Goal: Transaction & Acquisition: Purchase product/service

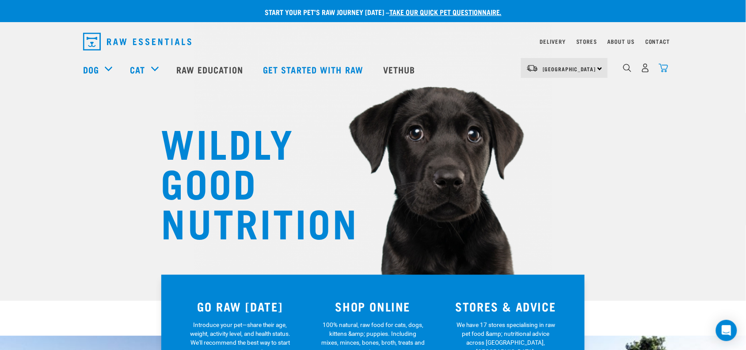
click at [665, 65] on img "dropdown navigation" at bounding box center [663, 67] width 9 height 9
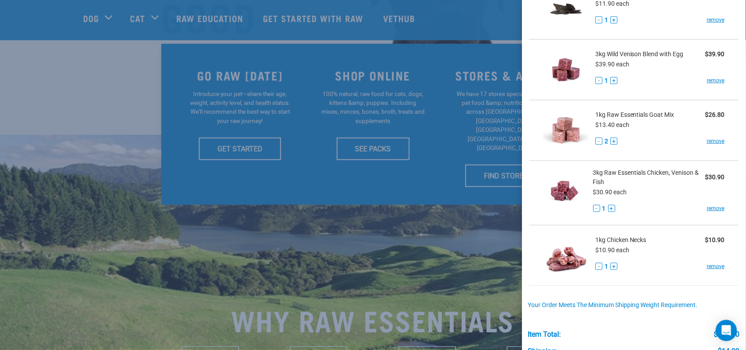
scroll to position [172, 0]
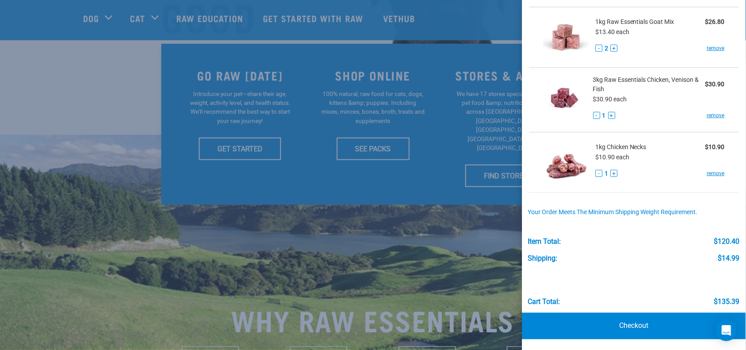
click at [408, 262] on div at bounding box center [373, 175] width 746 height 350
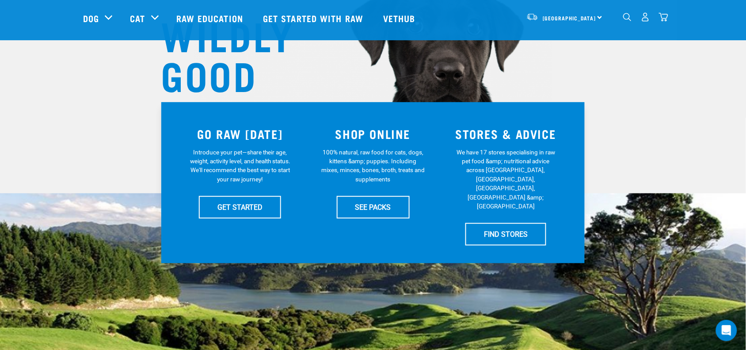
scroll to position [0, 0]
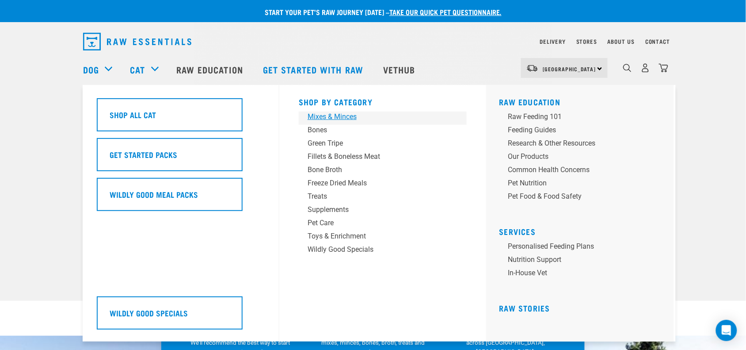
click at [347, 119] on div "Mixes & Minces" at bounding box center [377, 116] width 138 height 11
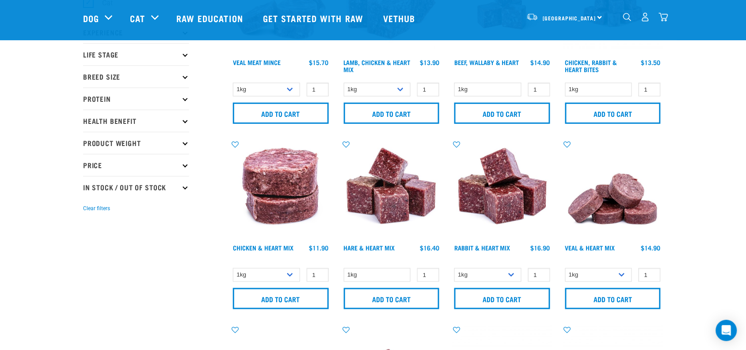
scroll to position [111, 0]
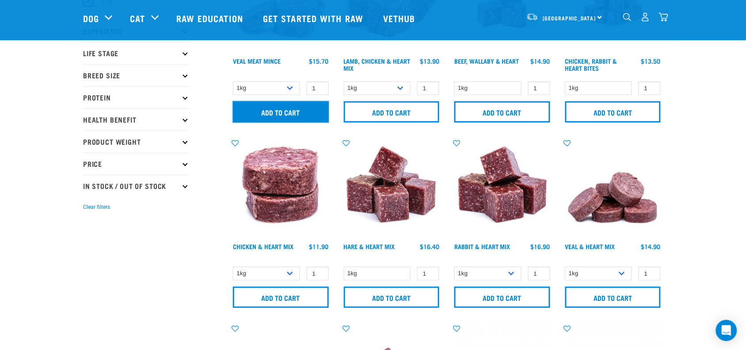
click at [267, 116] on input "Add to cart" at bounding box center [281, 111] width 96 height 21
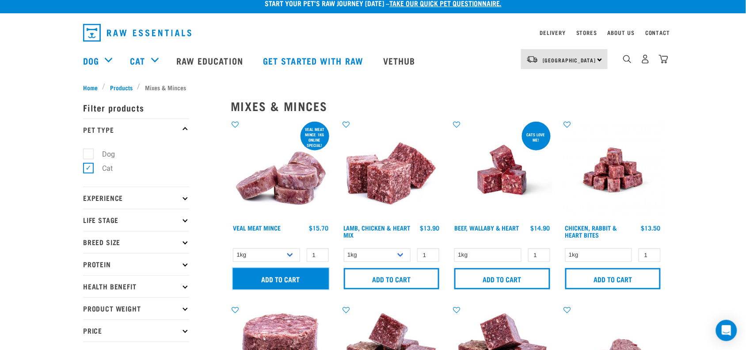
scroll to position [0, 0]
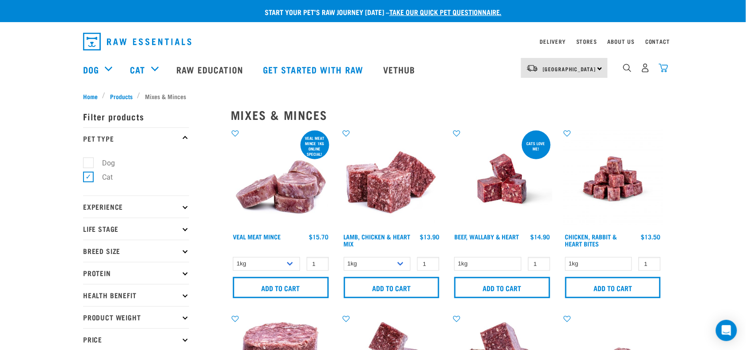
click at [662, 71] on img "dropdown navigation" at bounding box center [663, 67] width 9 height 9
click at [664, 66] on img "dropdown navigation" at bounding box center [663, 67] width 9 height 9
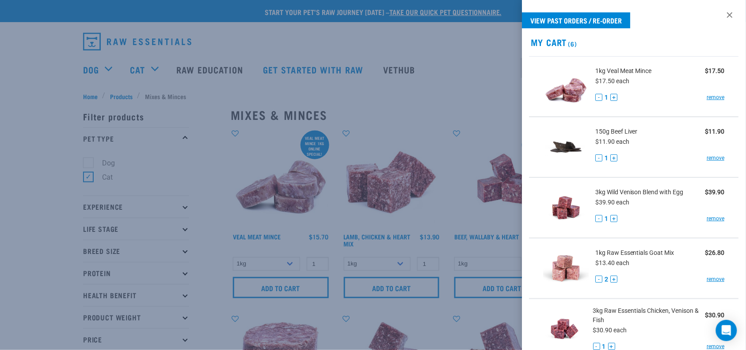
scroll to position [0, 0]
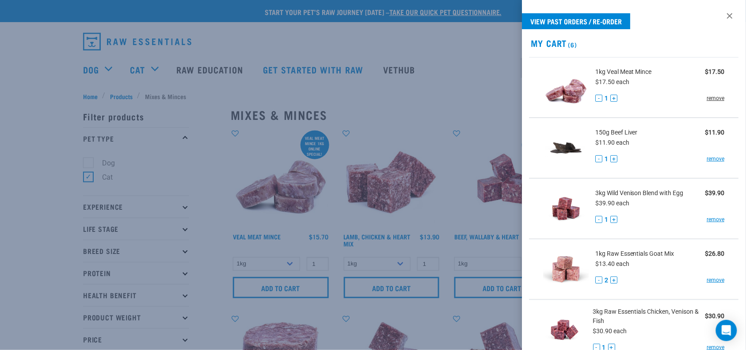
click at [709, 97] on link "remove" at bounding box center [716, 98] width 18 height 8
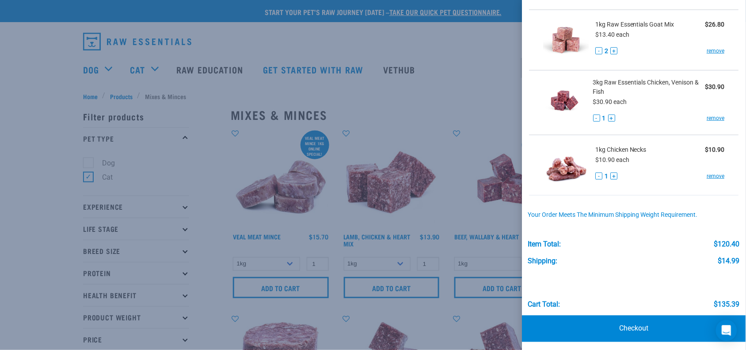
scroll to position [172, 0]
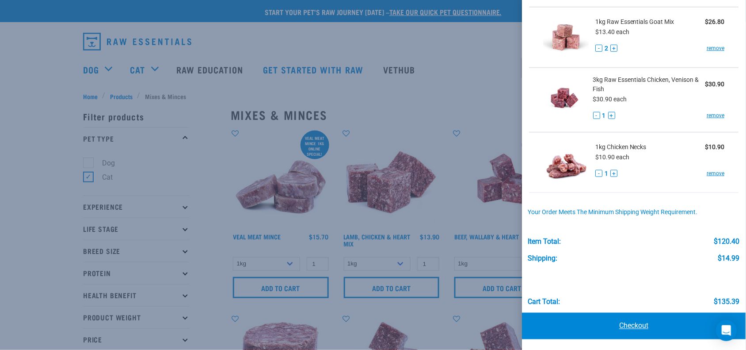
click at [660, 327] on link "Checkout" at bounding box center [635, 326] width 224 height 27
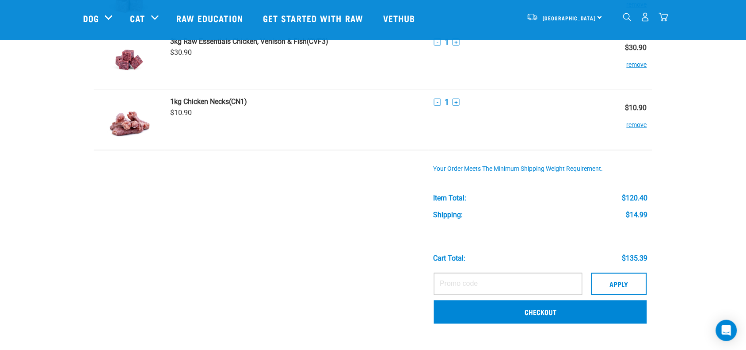
scroll to position [221, 0]
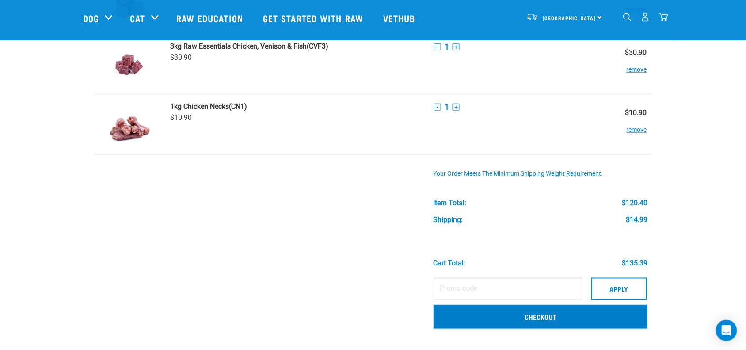
click at [491, 313] on link "Checkout" at bounding box center [540, 316] width 213 height 23
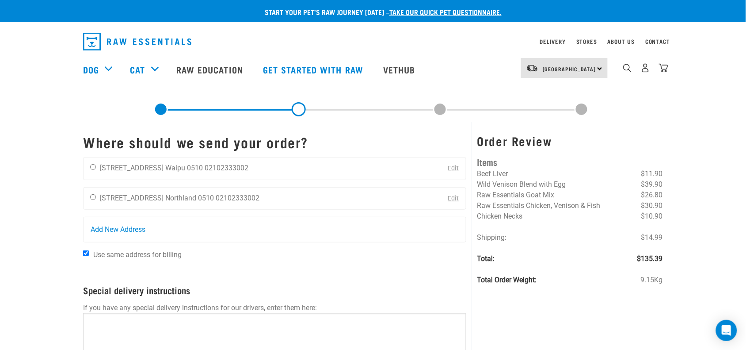
click at [280, 171] on div "[PERSON_NAME] [STREET_ADDRESS] [GEOGRAPHIC_DATA] 0510 02102333002 Edit" at bounding box center [274, 168] width 383 height 23
click at [230, 171] on li "02102333002" at bounding box center [227, 168] width 44 height 8
click at [94, 166] on input "radio" at bounding box center [93, 167] width 6 height 6
radio input "true"
click at [643, 68] on link "dropdown navigation" at bounding box center [645, 70] width 9 height 4
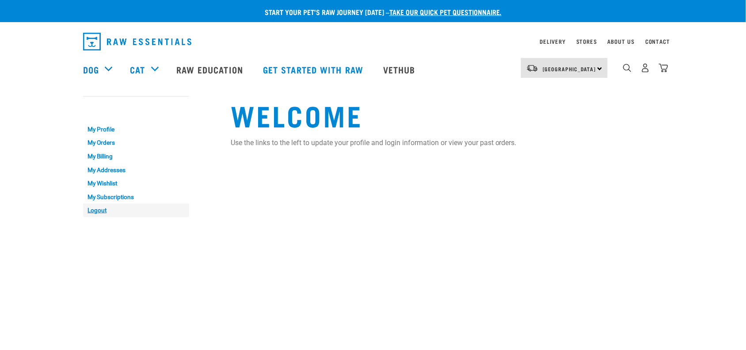
click at [100, 210] on link "Logout" at bounding box center [136, 210] width 106 height 14
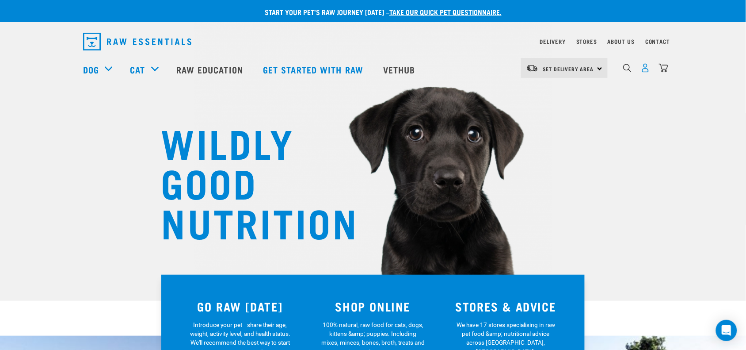
click at [649, 71] on img "dropdown navigation" at bounding box center [645, 67] width 9 height 9
click at [660, 73] on img "dropdown navigation" at bounding box center [663, 67] width 9 height 9
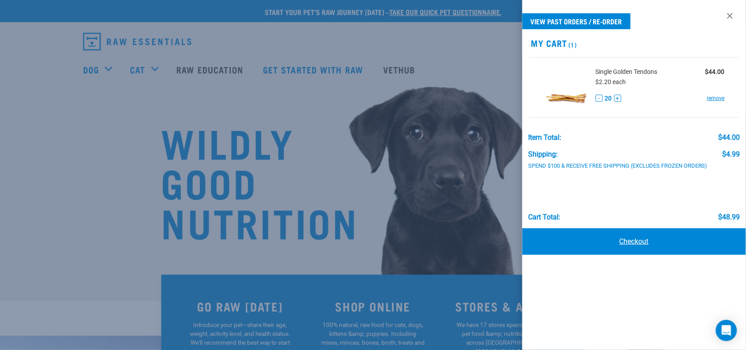
click at [644, 233] on link "Checkout" at bounding box center [635, 241] width 224 height 27
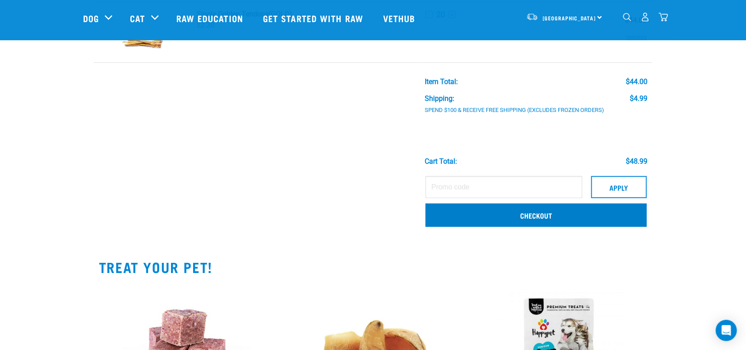
scroll to position [55, 0]
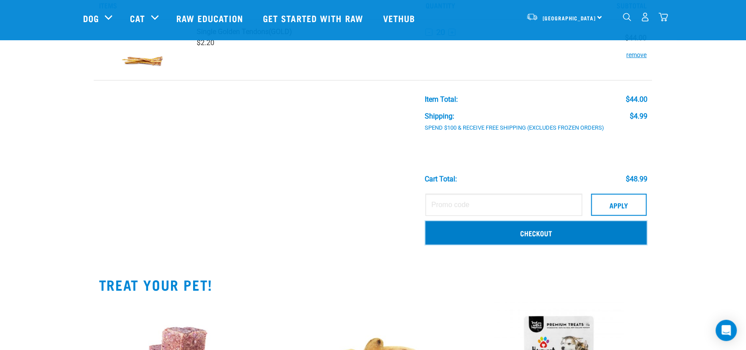
click at [511, 239] on link "Checkout" at bounding box center [536, 232] width 221 height 23
click at [515, 231] on link "Checkout" at bounding box center [536, 232] width 221 height 23
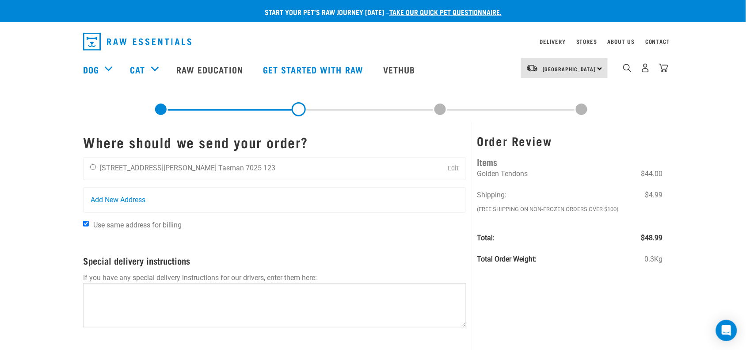
click at [259, 166] on div "[PERSON_NAME] [STREET_ADDRESS][PERSON_NAME] Tasman 7025 123 Edit" at bounding box center [274, 168] width 383 height 23
click at [96, 164] on input "radio" at bounding box center [93, 167] width 6 height 6
radio input "true"
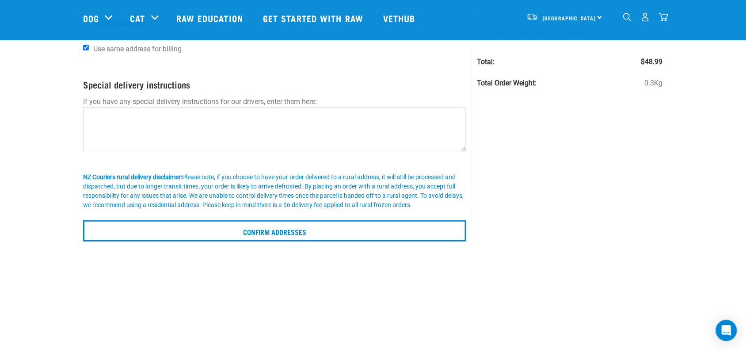
scroll to position [111, 0]
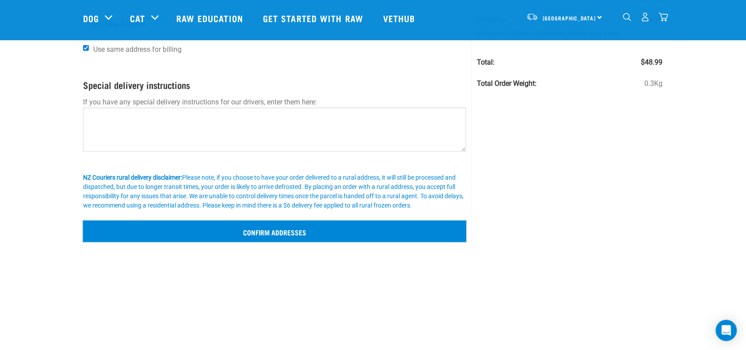
click at [359, 228] on input "Confirm addresses" at bounding box center [274, 231] width 383 height 21
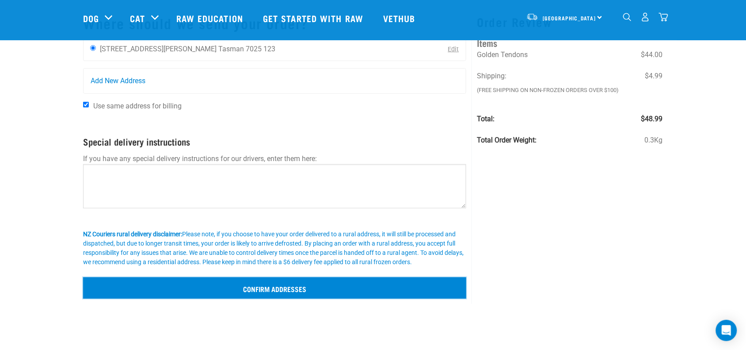
scroll to position [0, 0]
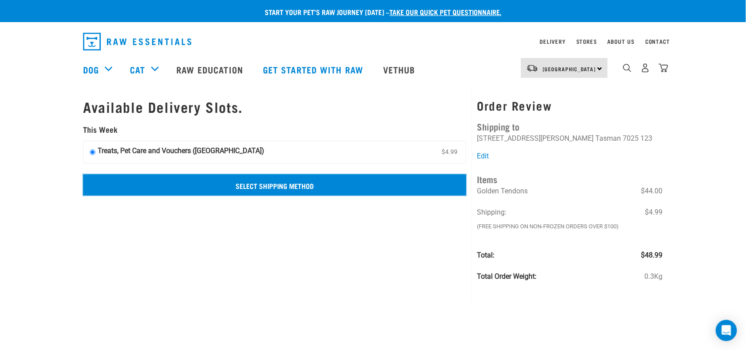
click at [317, 182] on input "Select Shipping Method" at bounding box center [274, 184] width 383 height 21
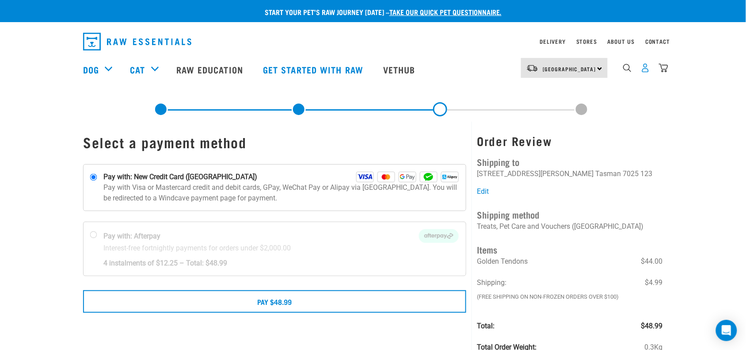
click at [644, 73] on img "dropdown navigation" at bounding box center [645, 67] width 9 height 9
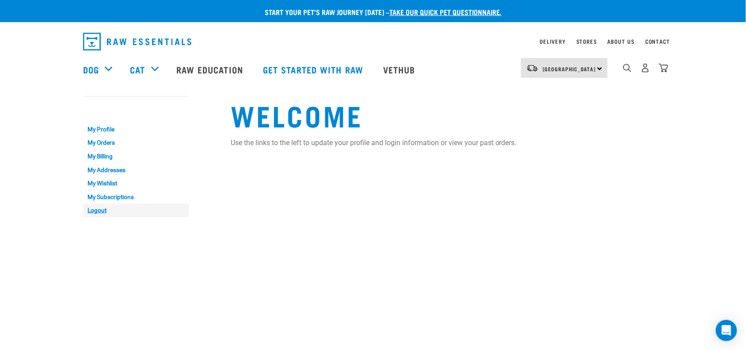
click at [95, 207] on link "Logout" at bounding box center [136, 210] width 106 height 14
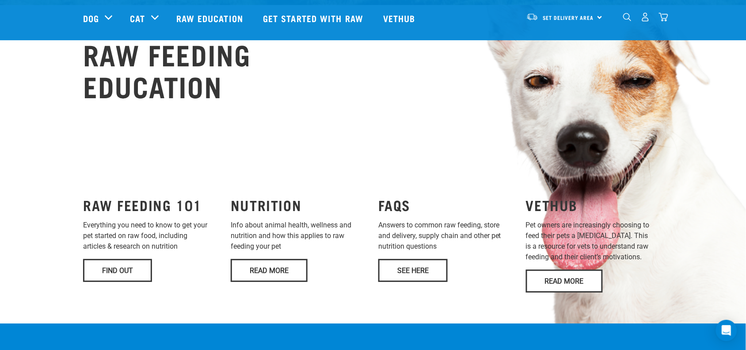
scroll to position [387, 0]
